Goal: Task Accomplishment & Management: Manage account settings

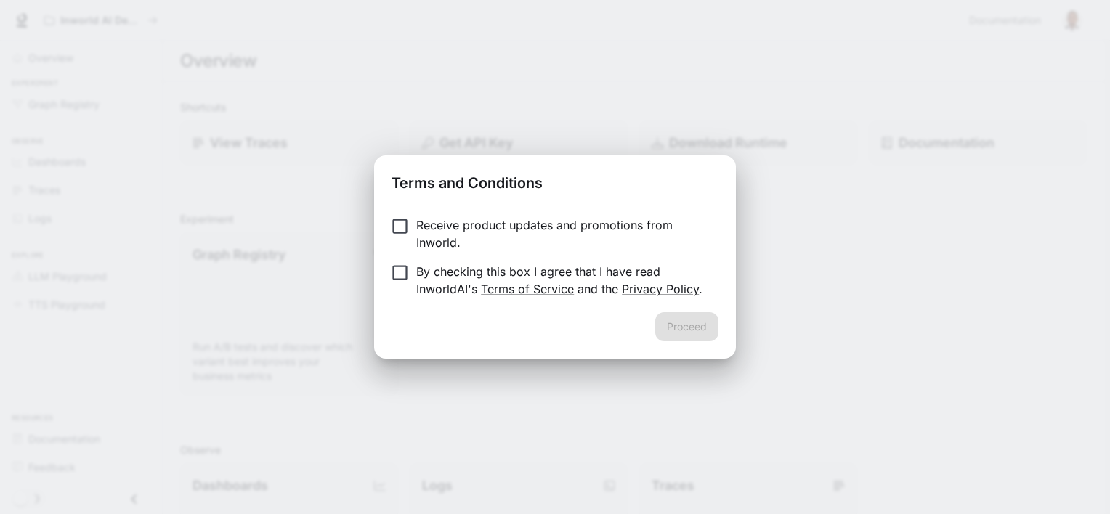
click at [548, 241] on p "Receive product updates and promotions from Inworld." at bounding box center [561, 234] width 291 height 35
click at [558, 270] on p "By checking this box I agree that I have read InworldAI's Terms of Service and …" at bounding box center [561, 280] width 291 height 35
click at [699, 322] on button "Proceed" at bounding box center [686, 326] width 63 height 29
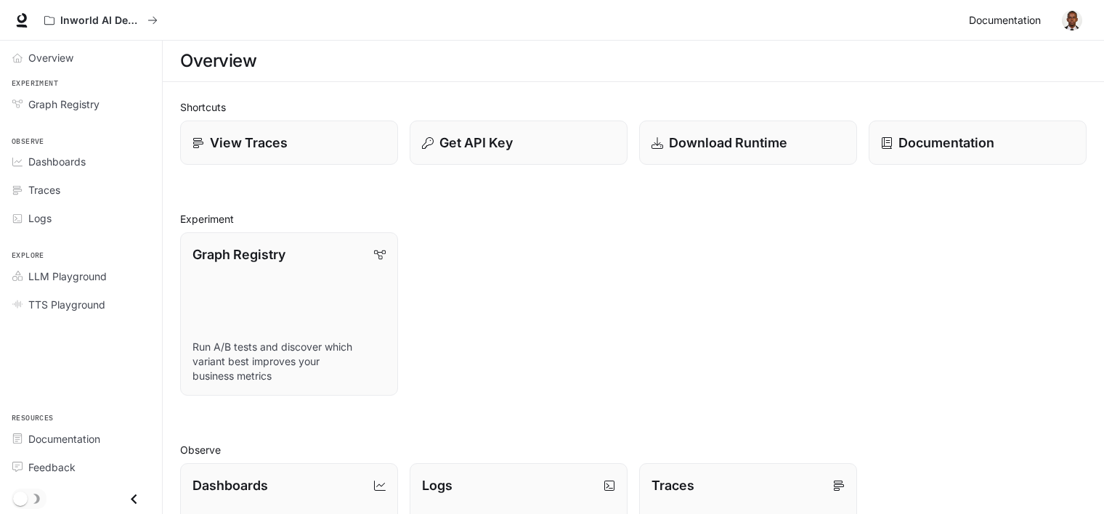
click at [1038, 24] on span "Documentation" at bounding box center [1005, 21] width 72 height 18
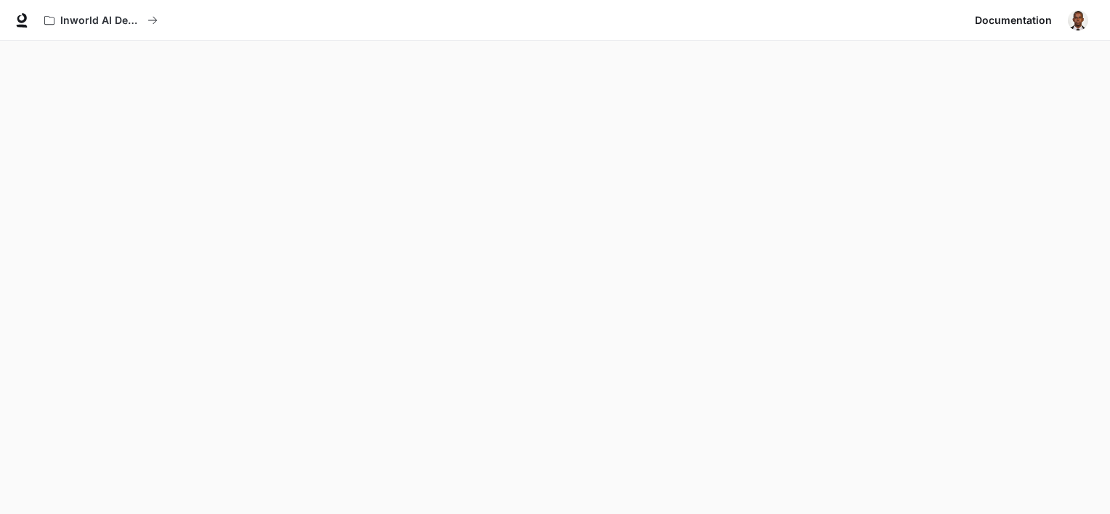
click at [1081, 20] on img "button" at bounding box center [1078, 20] width 20 height 20
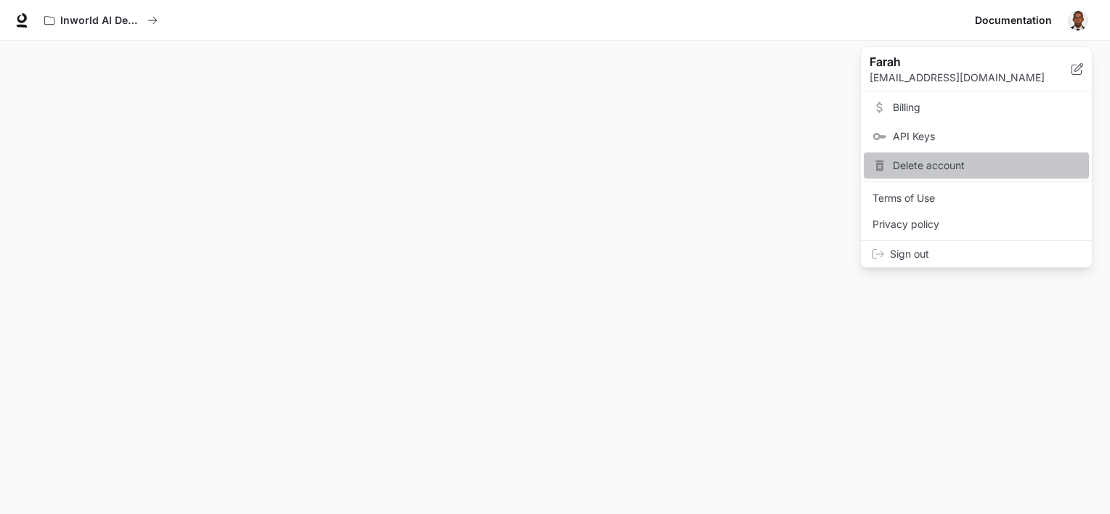
click at [964, 166] on span "Delete account" at bounding box center [986, 165] width 187 height 15
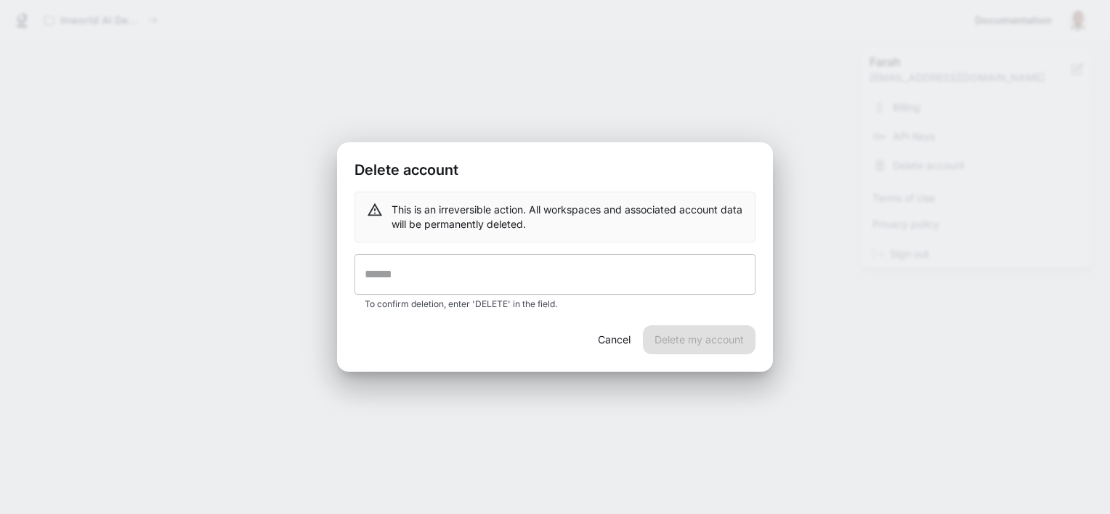
click at [499, 278] on input "text" at bounding box center [555, 274] width 401 height 41
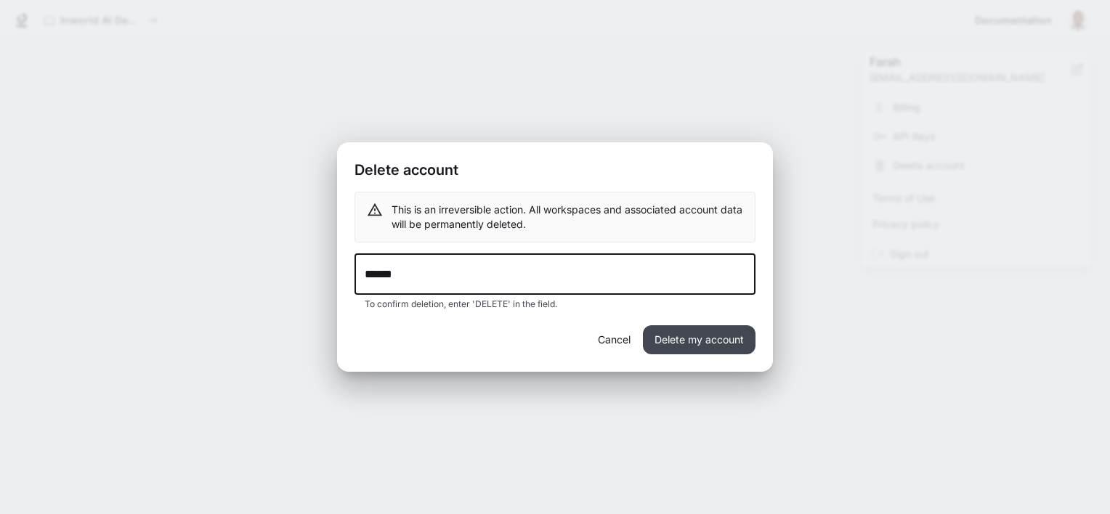
type input "******"
click at [730, 340] on button "Delete my account" at bounding box center [699, 340] width 113 height 29
